Goal: Browse casually: Explore the website without a specific task or goal

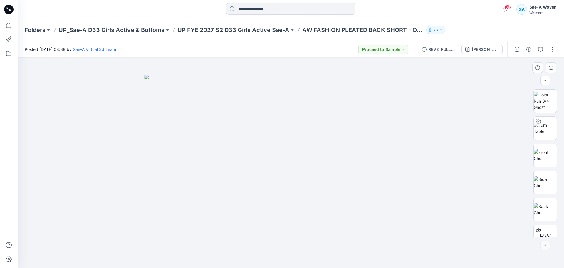
scroll to position [39, 0]
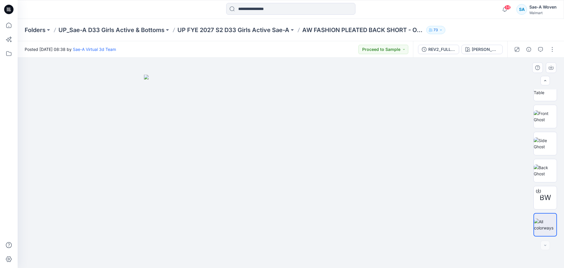
click at [341, 192] on img at bounding box center [291, 171] width 294 height 193
click at [279, 209] on img at bounding box center [291, 171] width 294 height 193
click at [286, 206] on img at bounding box center [291, 171] width 294 height 193
click at [537, 137] on img at bounding box center [545, 143] width 23 height 12
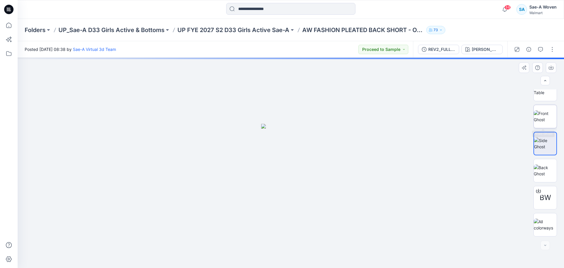
click at [546, 120] on img at bounding box center [545, 116] width 23 height 12
click at [550, 93] on img at bounding box center [545, 89] width 23 height 12
drag, startPoint x: 308, startPoint y: 214, endPoint x: 361, endPoint y: 86, distance: 139.2
drag, startPoint x: 262, startPoint y: 256, endPoint x: 306, endPoint y: 261, distance: 43.6
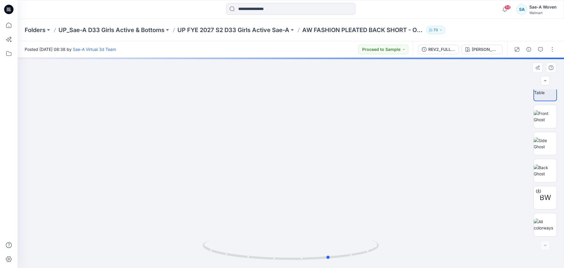
click at [306, 261] on div at bounding box center [291, 252] width 176 height 29
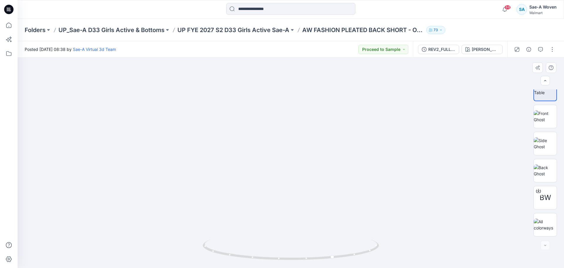
drag, startPoint x: 374, startPoint y: 194, endPoint x: 306, endPoint y: 194, distance: 68.2
drag, startPoint x: 245, startPoint y: 257, endPoint x: 280, endPoint y: 250, distance: 35.8
click at [280, 250] on icon at bounding box center [292, 250] width 178 height 22
